Goal: Complete application form

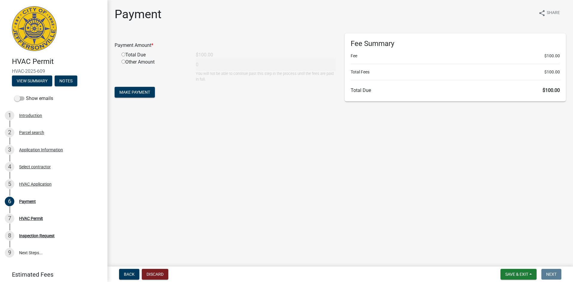
click at [124, 55] on input "radio" at bounding box center [123, 55] width 4 height 4
radio input "true"
type input "100"
click at [131, 89] on button "Make Payment" at bounding box center [135, 92] width 40 height 11
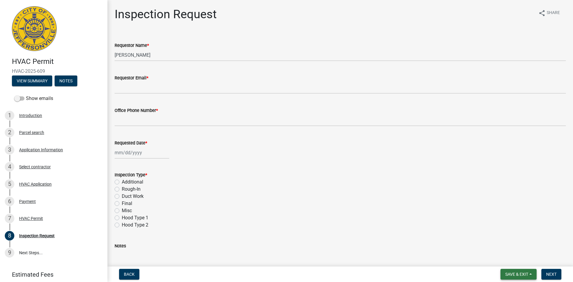
click at [517, 272] on span "Save & Exit" at bounding box center [516, 274] width 23 height 5
click at [501, 261] on button "Save & Exit" at bounding box center [513, 259] width 48 height 14
